Goal: Navigation & Orientation: Find specific page/section

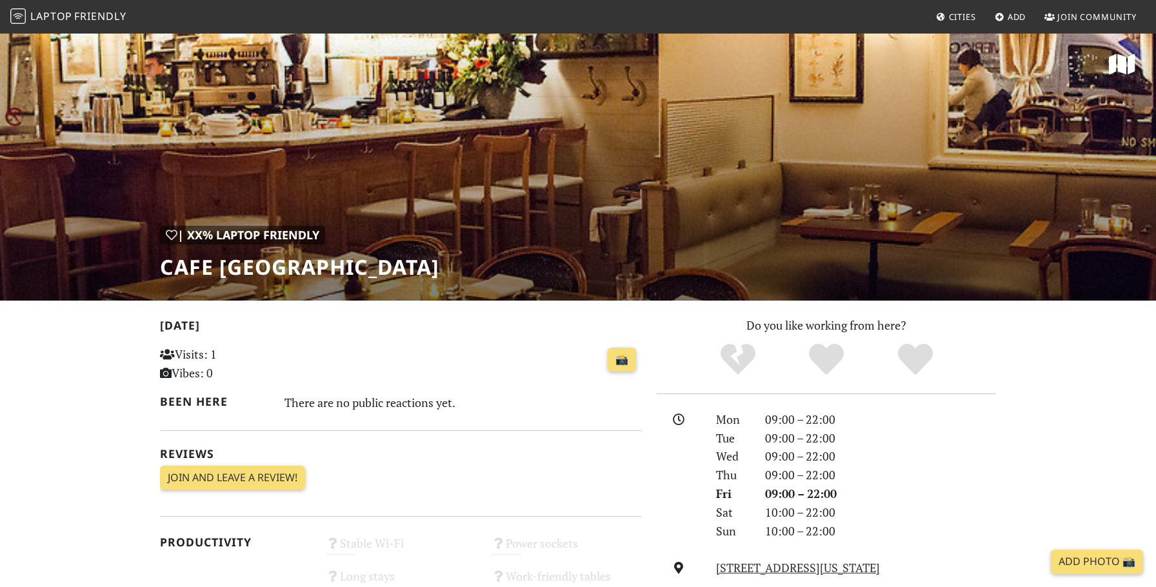
click at [56, 13] on span "Laptop" at bounding box center [51, 16] width 42 height 14
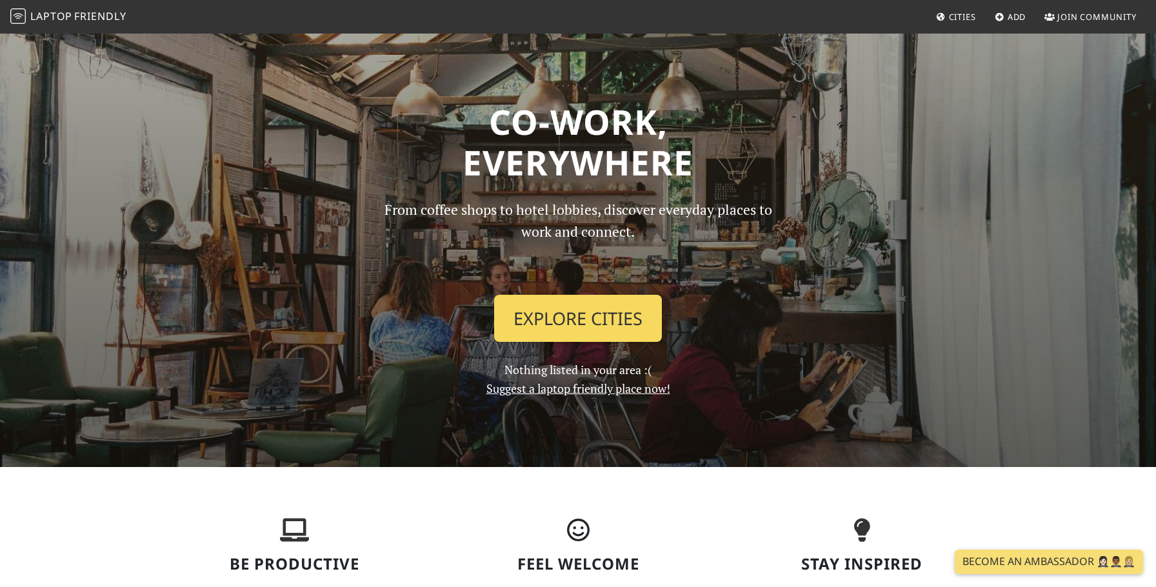
click at [565, 328] on link "Explore Cities" at bounding box center [578, 319] width 168 height 48
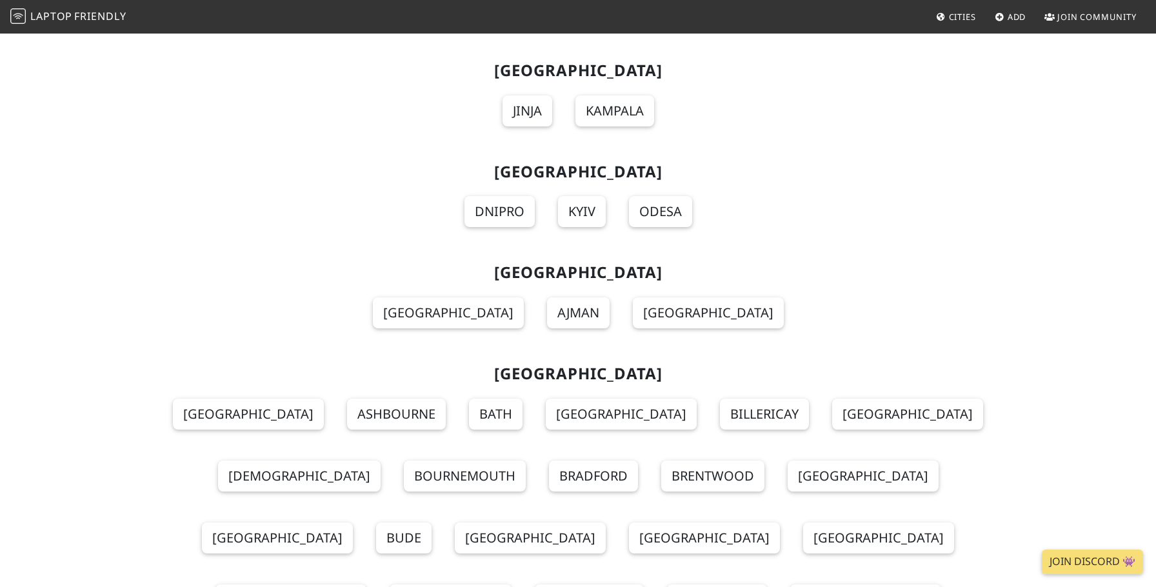
scroll to position [15292, 0]
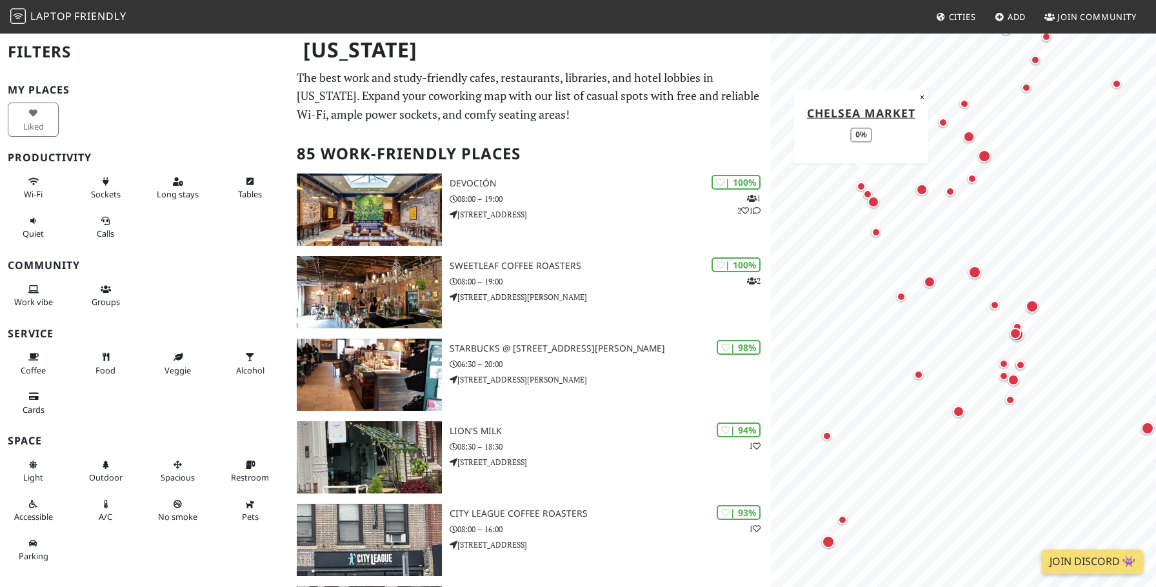
click at [858, 183] on div "Map marker" at bounding box center [861, 186] width 9 height 9
